Goal: Information Seeking & Learning: Find specific page/section

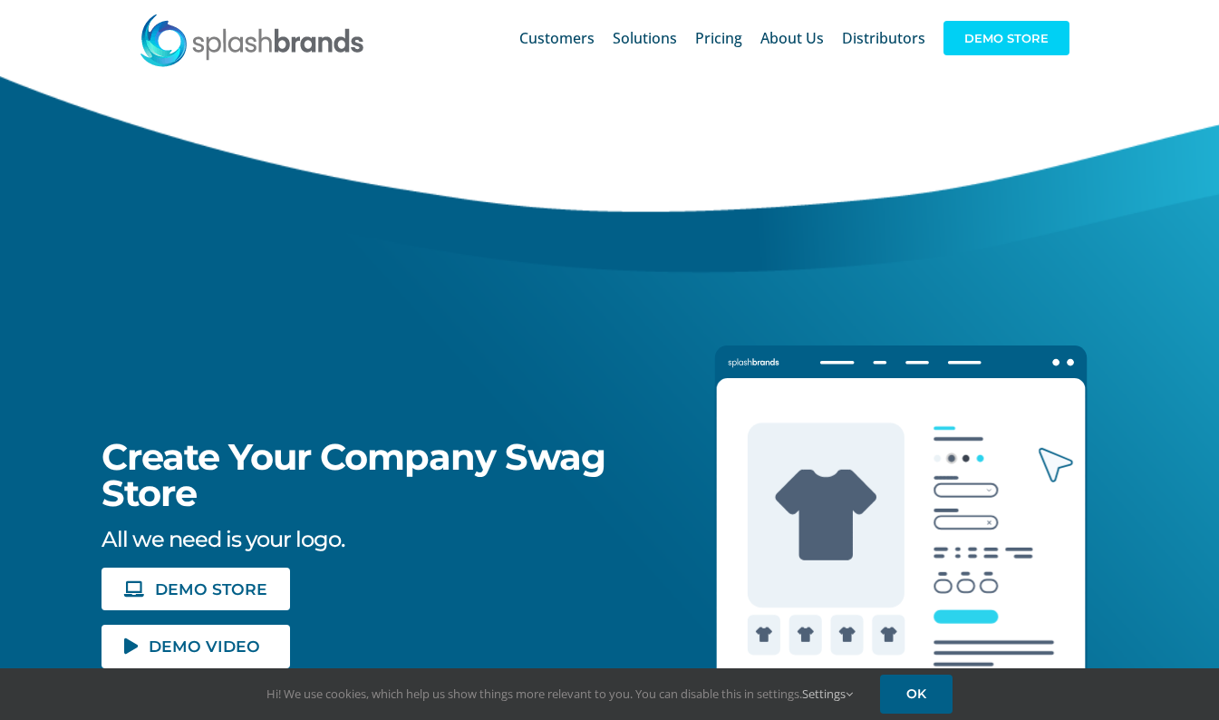
click at [999, 44] on span "DEMO STORE" at bounding box center [1007, 38] width 126 height 34
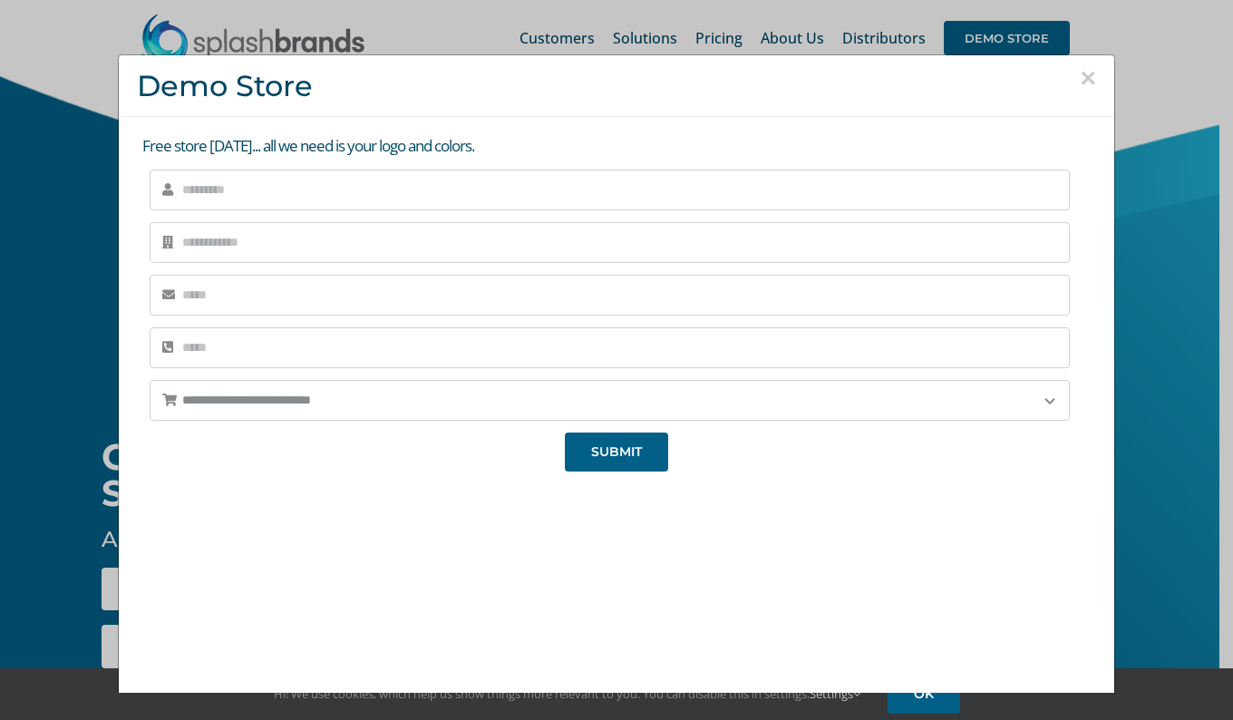
click at [1080, 74] on button "×" at bounding box center [1088, 77] width 16 height 27
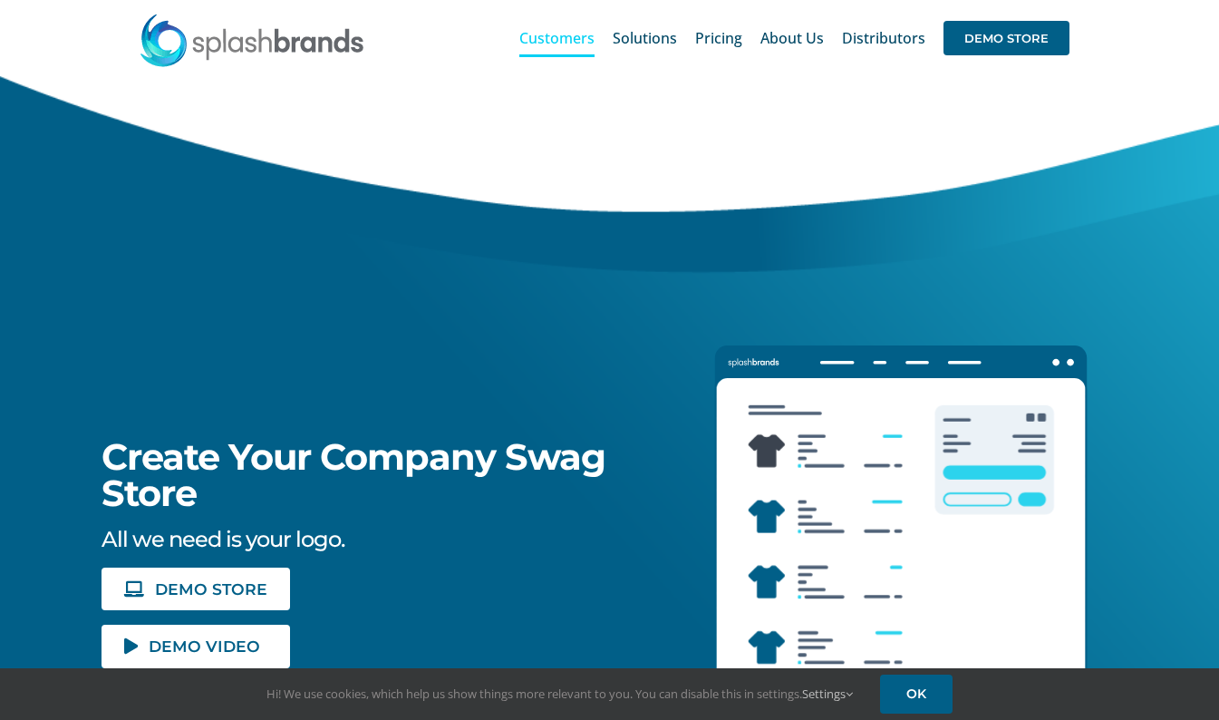
click at [583, 39] on span "Customers" at bounding box center [556, 38] width 75 height 15
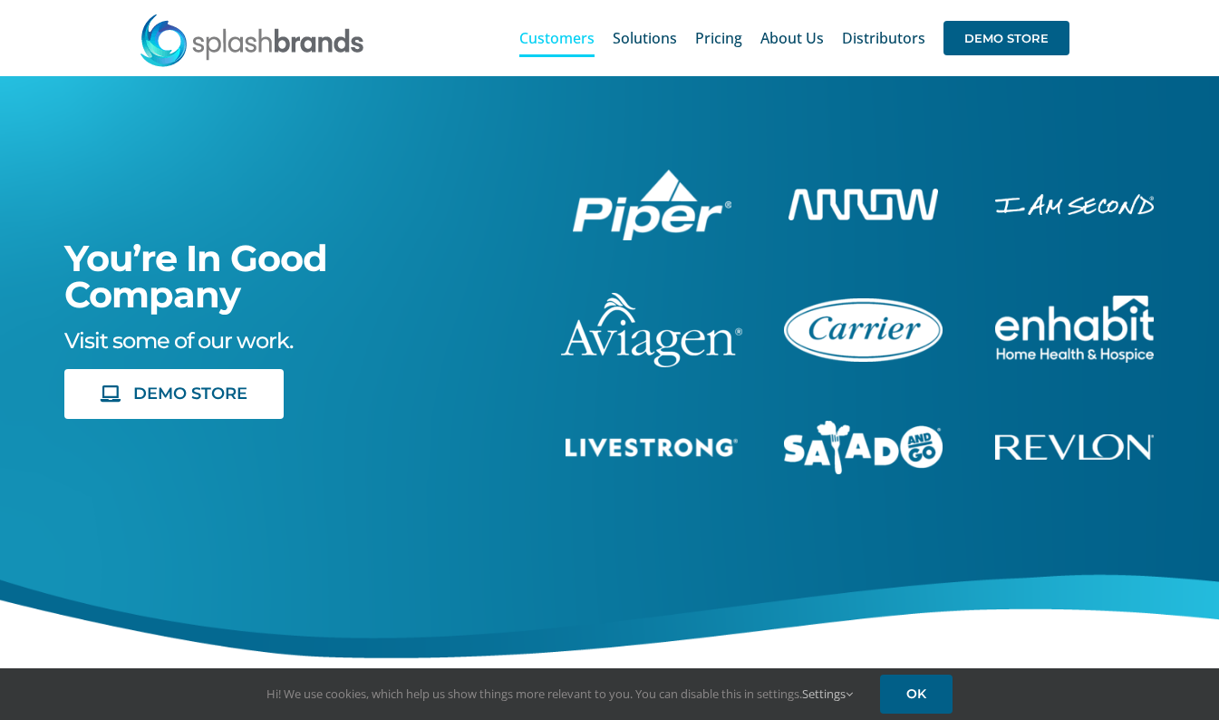
click at [577, 81] on div "You’re In Good Company Visit some of our work. DEMO STORE" at bounding box center [610, 393] width 1268 height 635
click at [1198, 39] on div "Search for: * Customers Solutions Stores New Hire Kits Manufacturing Store Mark…" at bounding box center [609, 38] width 1219 height 76
click at [672, 2] on div "Search for: * Customers Solutions Stores New Hire Kits Manufacturing Store Mark…" at bounding box center [609, 38] width 1165 height 76
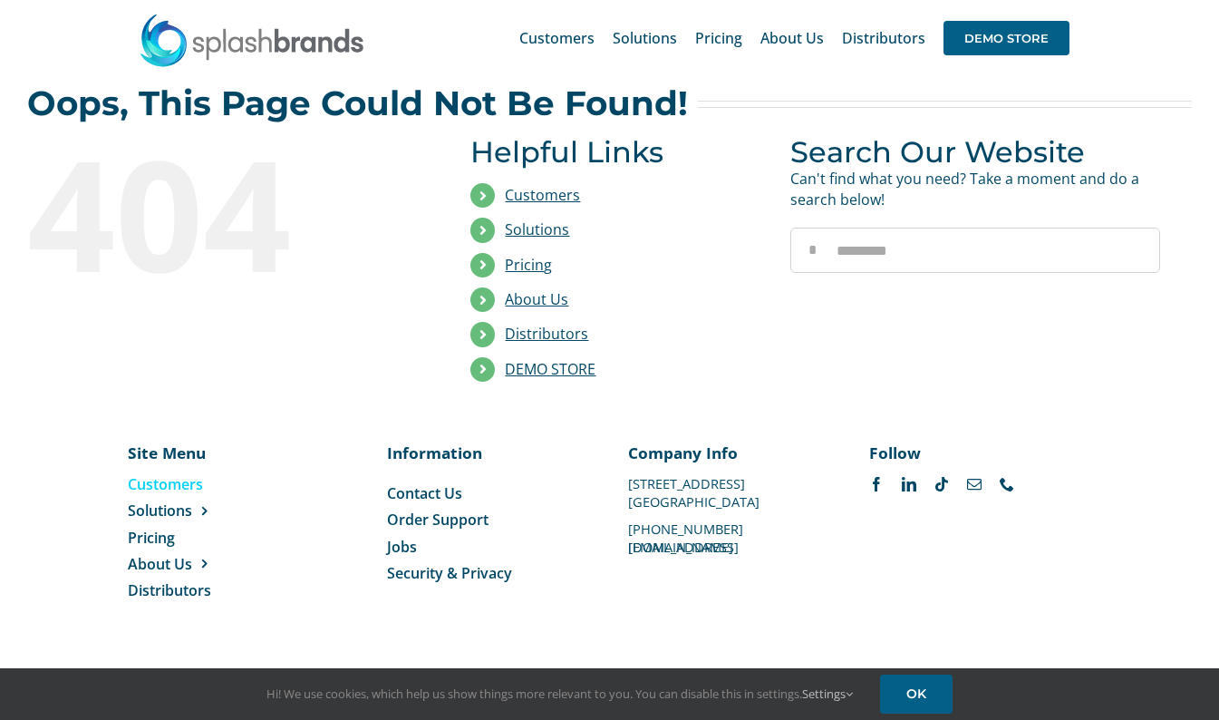
click at [177, 485] on span "Customers" at bounding box center [165, 484] width 75 height 20
click at [852, 248] on input "Search for:" at bounding box center [976, 250] width 370 height 45
type input "*********"
click at [808, 253] on input "*" at bounding box center [813, 250] width 45 height 45
